Goal: Transaction & Acquisition: Purchase product/service

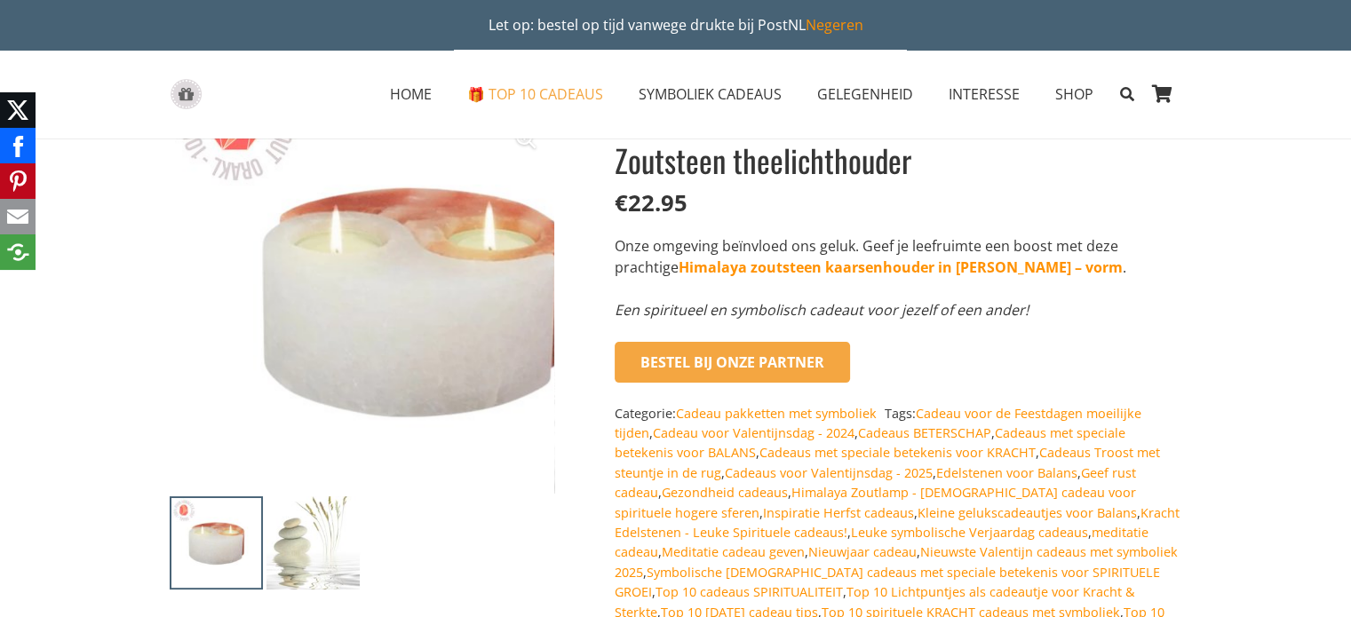
scroll to position [89, 0]
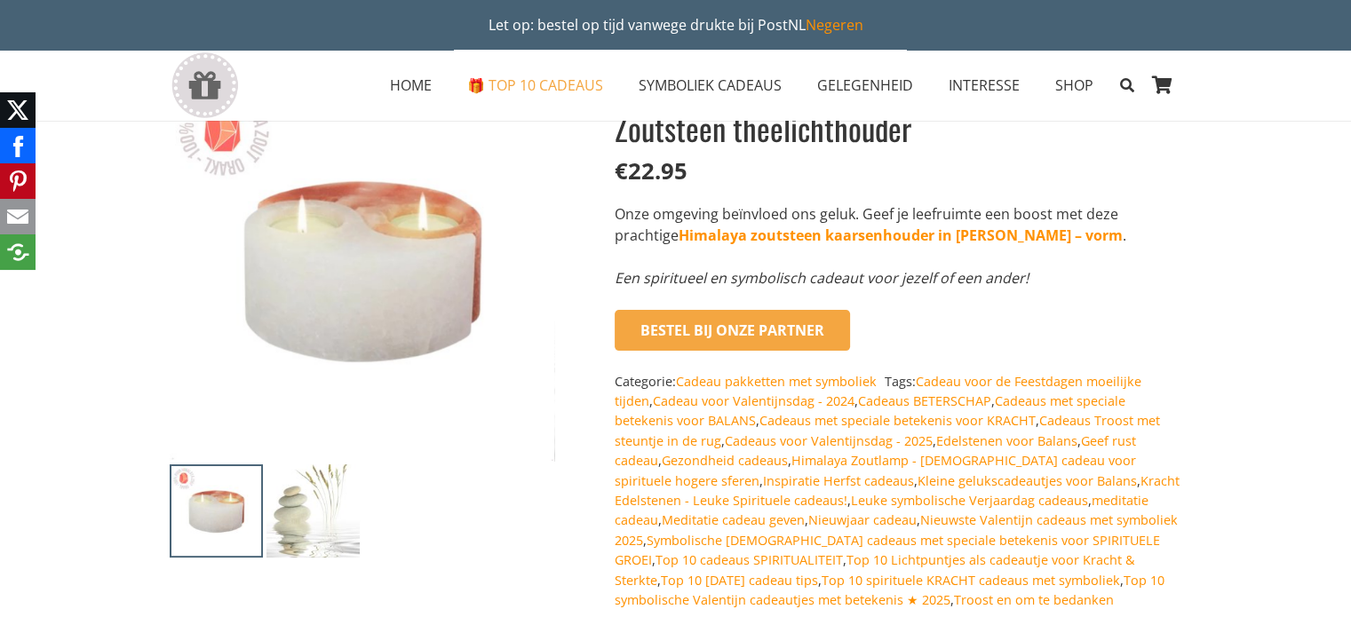
click at [197, 521] on img at bounding box center [216, 511] width 93 height 93
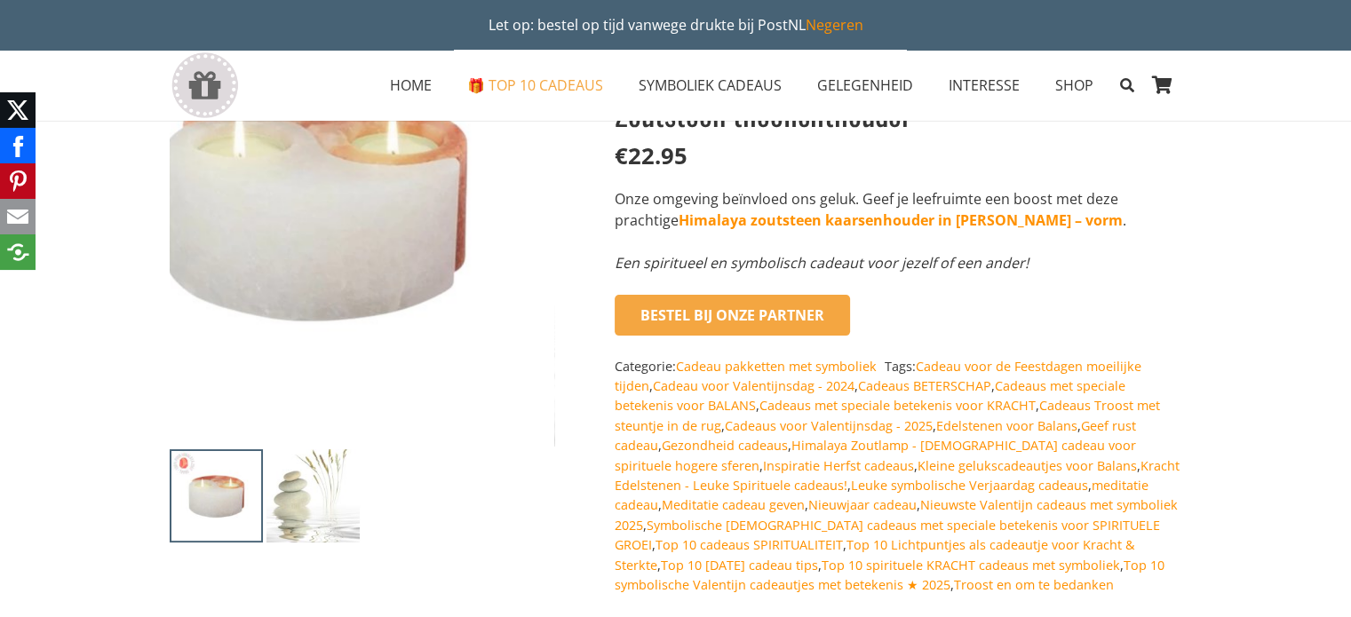
scroll to position [0, 0]
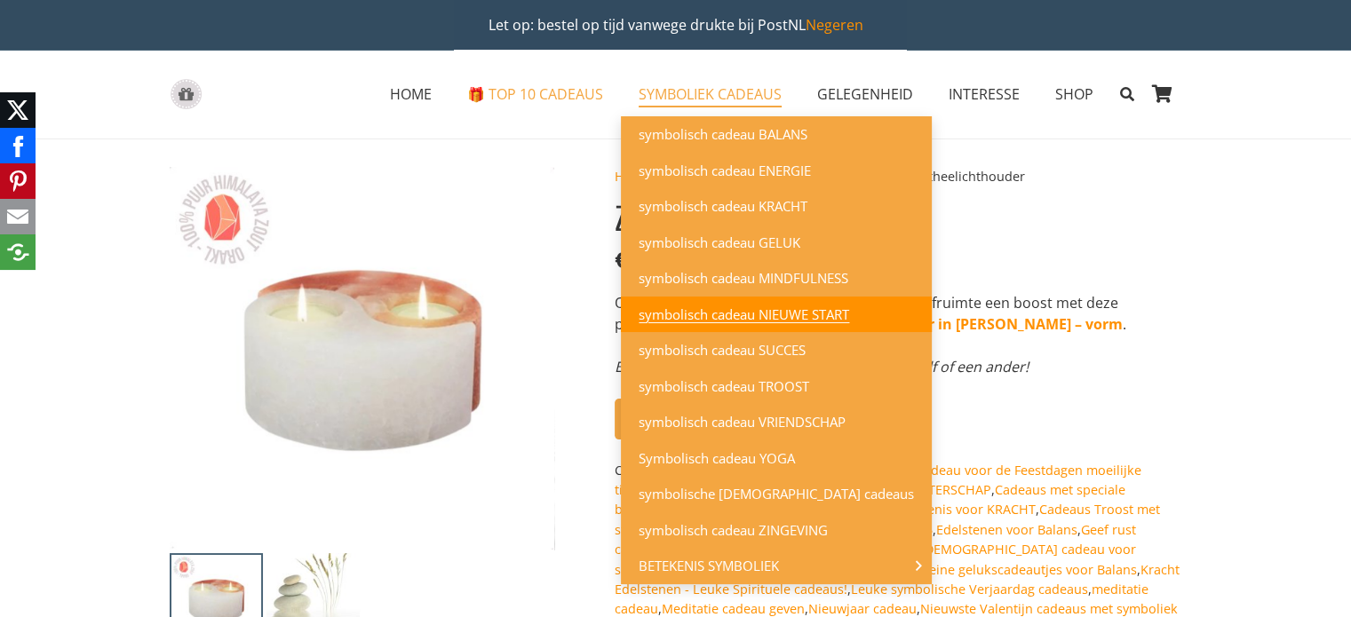
click at [686, 312] on span "symbolisch cadeau NIEUWE START" at bounding box center [744, 315] width 211 height 18
